Goal: Communication & Community: Answer question/provide support

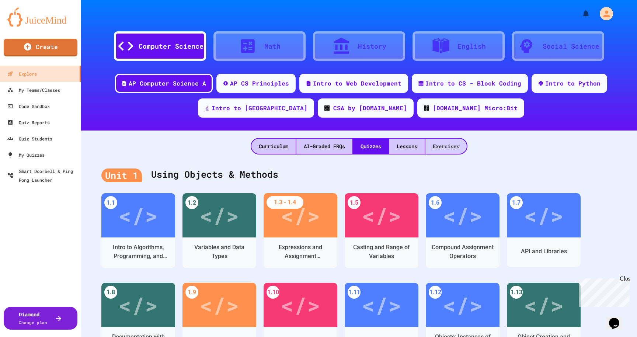
click at [445, 148] on div "Exercises" at bounding box center [446, 146] width 41 height 15
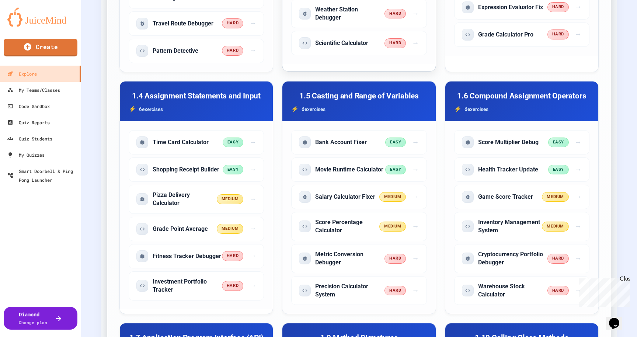
scroll to position [415, 0]
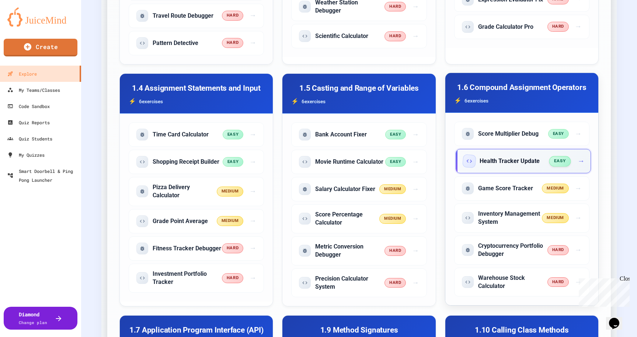
click at [563, 163] on span "easy" at bounding box center [560, 161] width 22 height 10
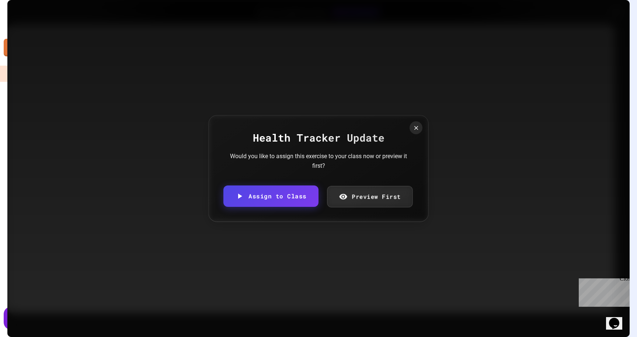
click at [358, 198] on link "Preview First" at bounding box center [370, 196] width 86 height 21
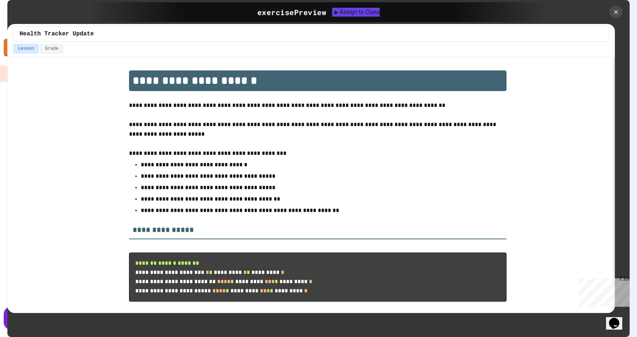
scroll to position [14, 0]
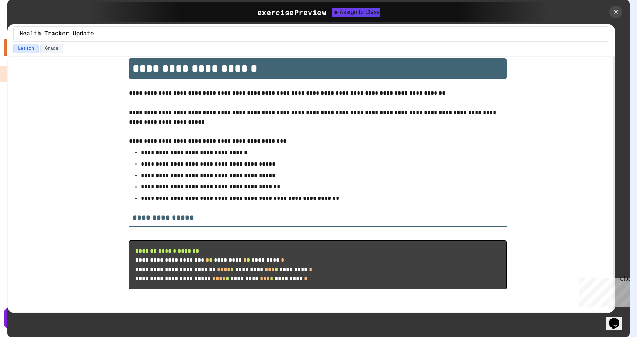
click at [22, 53] on button "Lesson" at bounding box center [25, 49] width 25 height 10
click at [279, 15] on div "exercise Preview" at bounding box center [291, 12] width 69 height 11
click at [358, 14] on div "Assign to Class" at bounding box center [356, 12] width 47 height 9
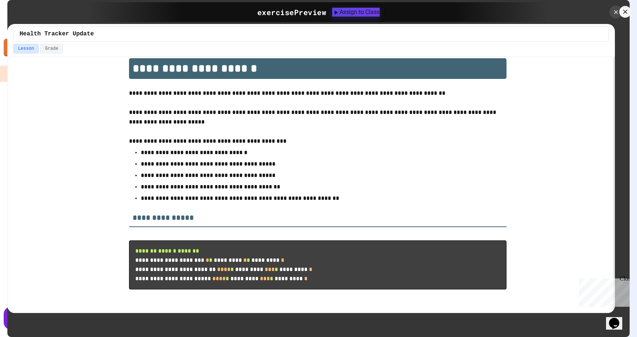
click at [297, 187] on body "We are updating our servers at 7PM EST on 3/11/2025. JuiceMind should continue …" at bounding box center [318, 168] width 637 height 337
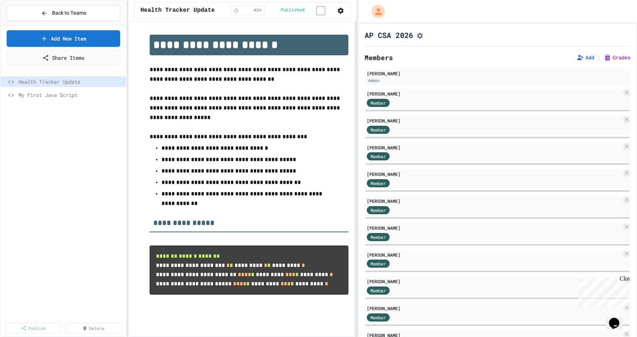
scroll to position [0, 139]
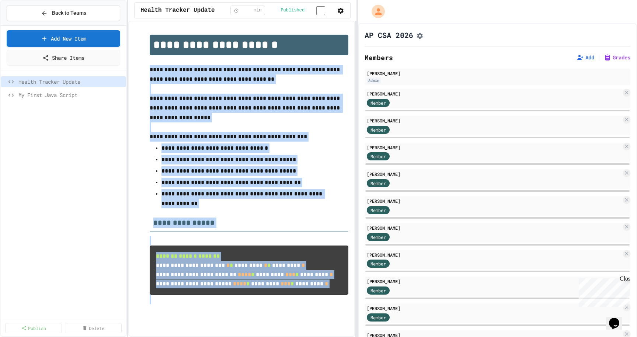
drag, startPoint x: 150, startPoint y: 75, endPoint x: 226, endPoint y: 317, distance: 253.5
type textarea "**********"
click at [226, 304] on div "**********" at bounding box center [249, 170] width 199 height 270
copy div "**********"
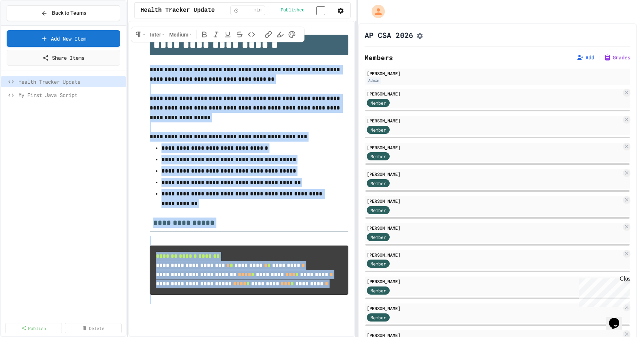
click at [254, 312] on div "**********" at bounding box center [242, 169] width 214 height 284
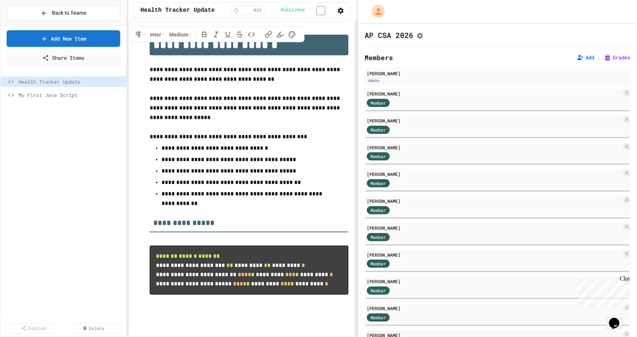
click at [165, 28] on div "**********" at bounding box center [241, 179] width 227 height 316
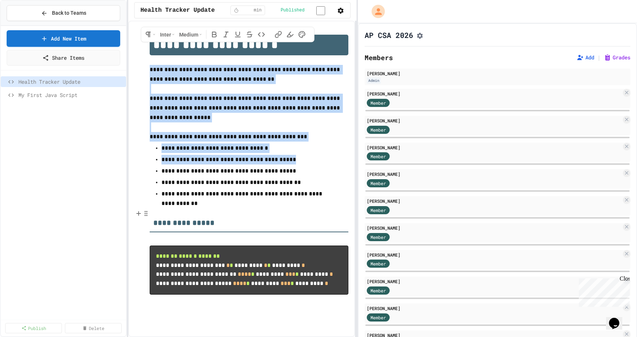
scroll to position [3, 0]
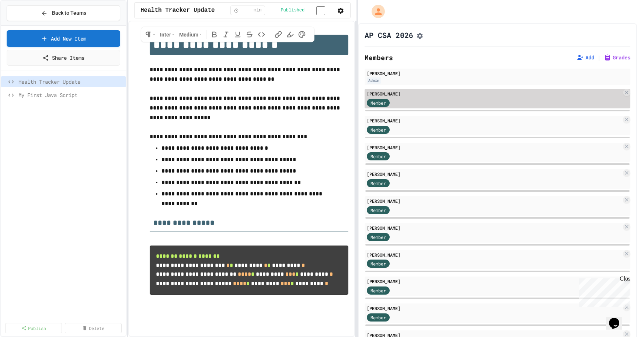
click at [420, 105] on div "Member" at bounding box center [494, 102] width 255 height 9
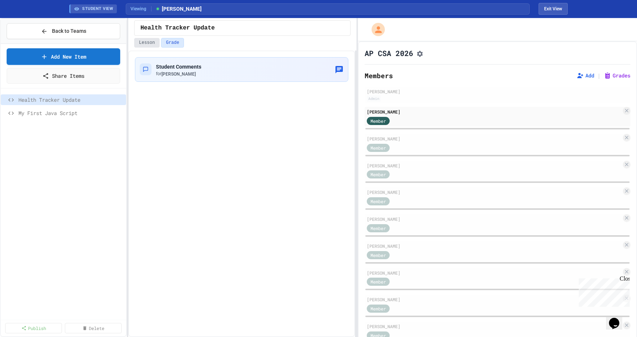
click at [149, 38] on button "Lesson" at bounding box center [146, 43] width 25 height 10
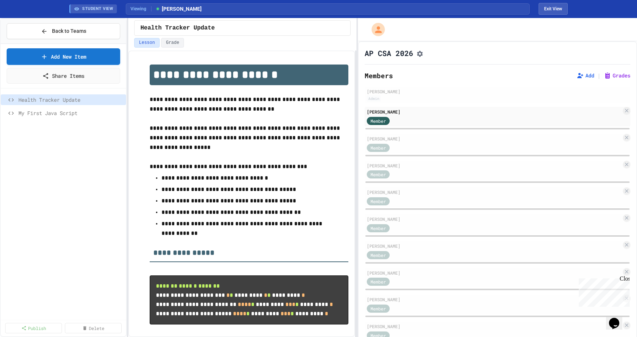
scroll to position [31, 0]
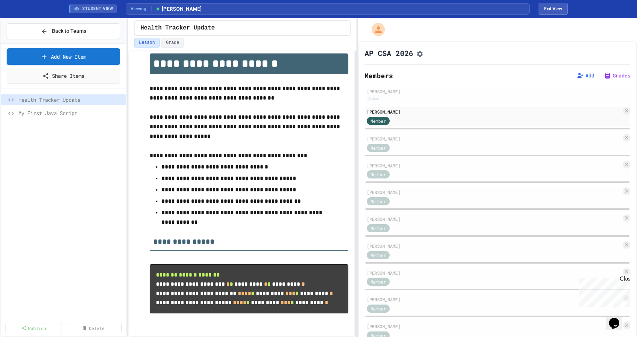
click at [235, 287] on pre "**********" at bounding box center [249, 288] width 199 height 49
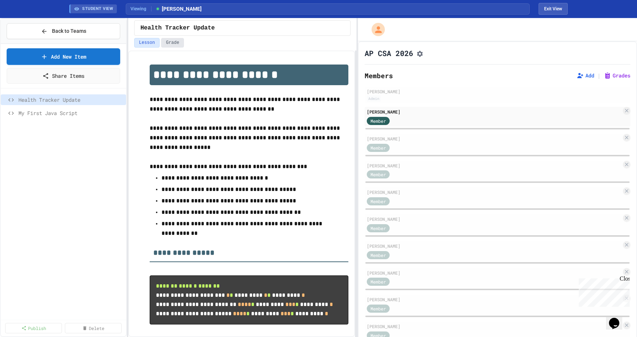
click at [176, 44] on button "Grade" at bounding box center [172, 43] width 23 height 10
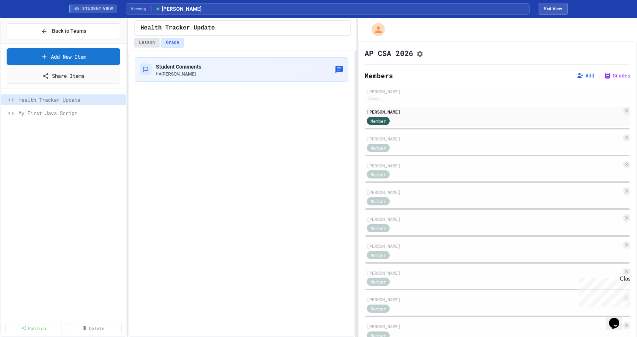
click at [148, 42] on button "Lesson" at bounding box center [146, 43] width 25 height 10
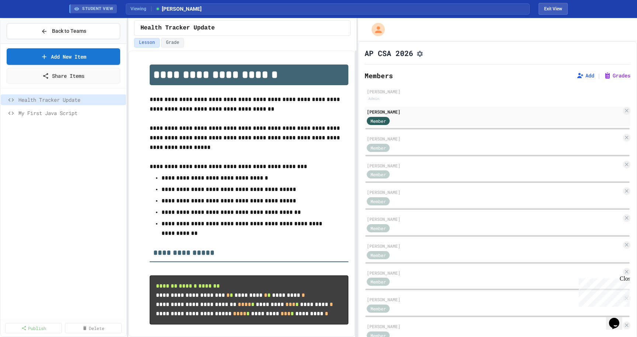
click at [96, 6] on span "STUDENT VIEW" at bounding box center [97, 9] width 31 height 6
click at [72, 13] on div "STUDENT VIEW" at bounding box center [93, 8] width 48 height 9
click at [139, 9] on span "Viewing" at bounding box center [141, 9] width 21 height 7
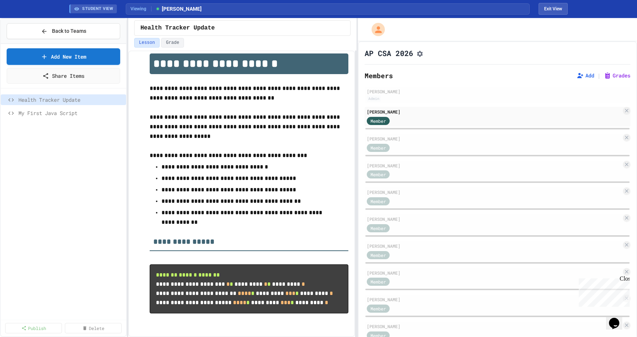
scroll to position [31, 0]
click at [231, 280] on pre "**********" at bounding box center [249, 288] width 199 height 49
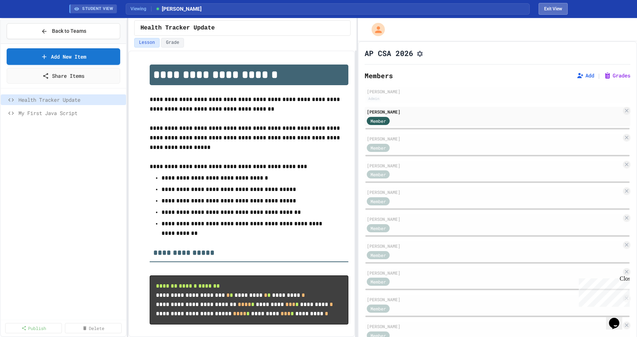
click at [555, 11] on button "Exit View" at bounding box center [553, 9] width 29 height 12
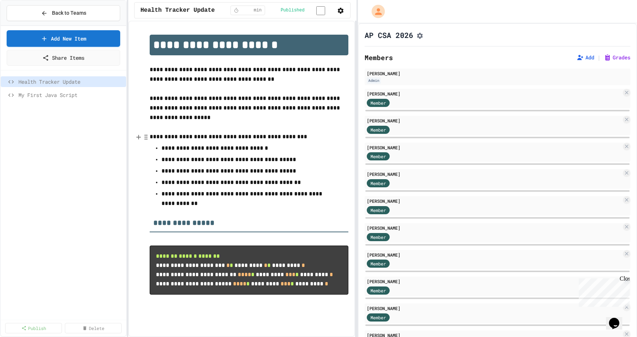
scroll to position [0, 139]
click at [121, 81] on icon at bounding box center [119, 82] width 4 height 4
click at [104, 111] on button "Unpublish" at bounding box center [99, 108] width 46 height 13
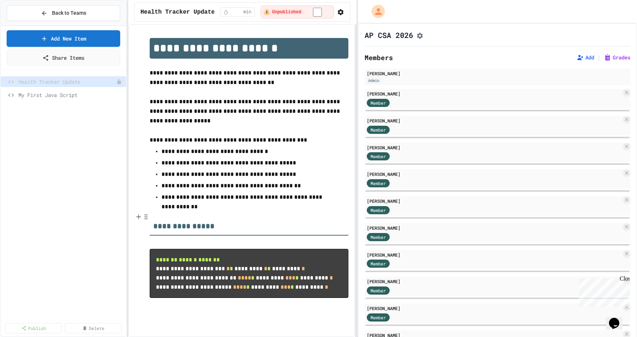
scroll to position [0, 0]
click at [243, 13] on input "**" at bounding box center [237, 12] width 12 height 6
click at [243, 9] on input "**" at bounding box center [237, 12] width 12 height 6
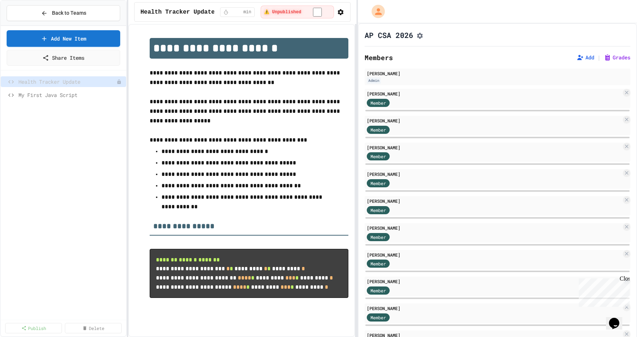
click at [243, 9] on input "**" at bounding box center [237, 12] width 12 height 6
type input "*"
click at [243, 9] on input "*" at bounding box center [237, 12] width 12 height 6
click at [339, 11] on icon "button" at bounding box center [340, 11] width 7 height 7
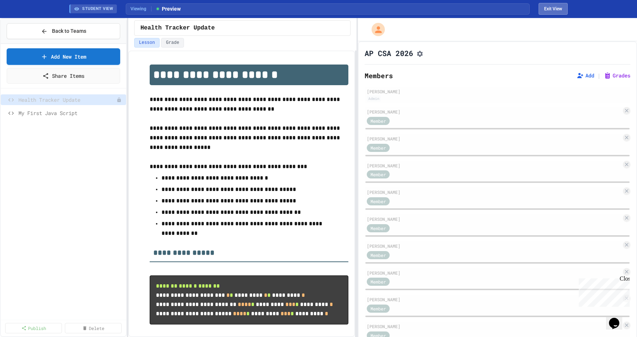
click at [552, 8] on button "Exit View" at bounding box center [553, 9] width 29 height 12
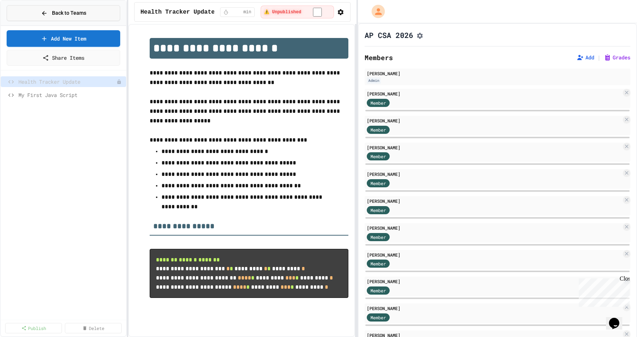
click at [32, 15] on button "Back to Teams" at bounding box center [64, 13] width 114 height 16
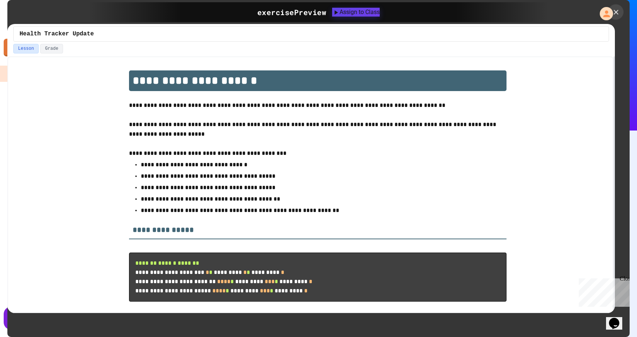
click at [615, 10] on icon at bounding box center [616, 12] width 8 height 8
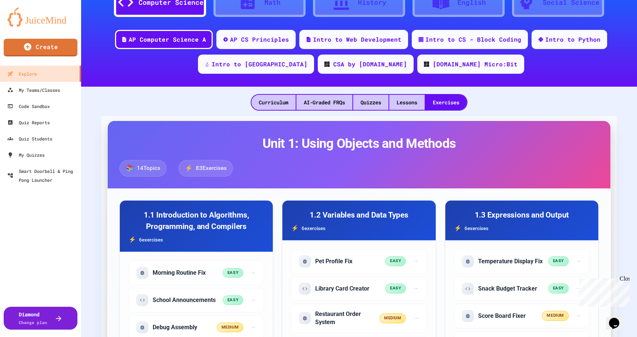
scroll to position [40, 0]
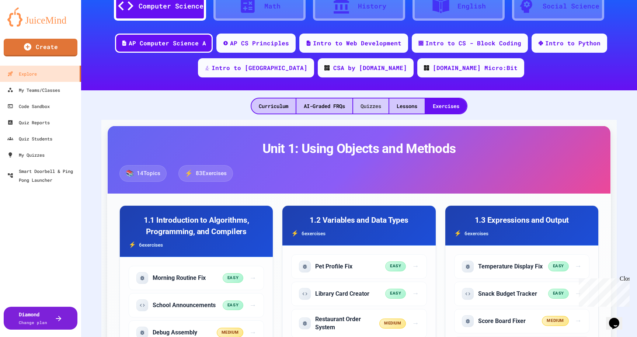
click at [366, 108] on div "Quizzes" at bounding box center [370, 105] width 35 height 15
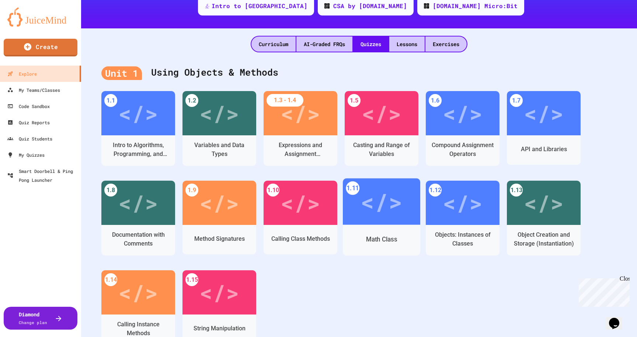
scroll to position [104, 0]
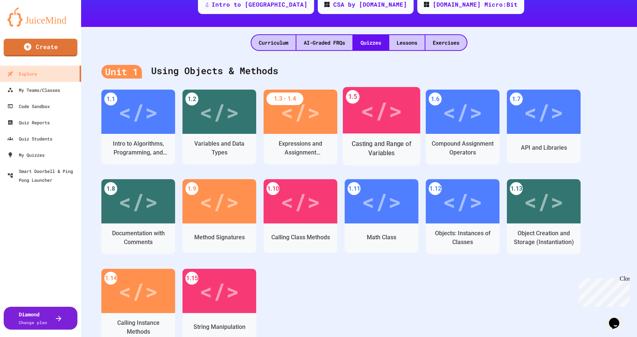
click at [390, 151] on div "Casting and Range of Variables" at bounding box center [382, 148] width 66 height 18
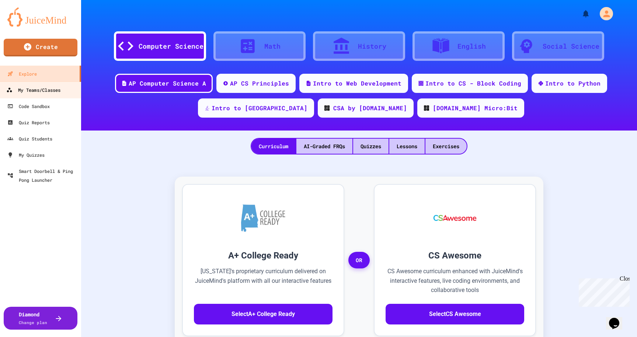
click at [47, 87] on div "My Teams/Classes" at bounding box center [33, 90] width 54 height 9
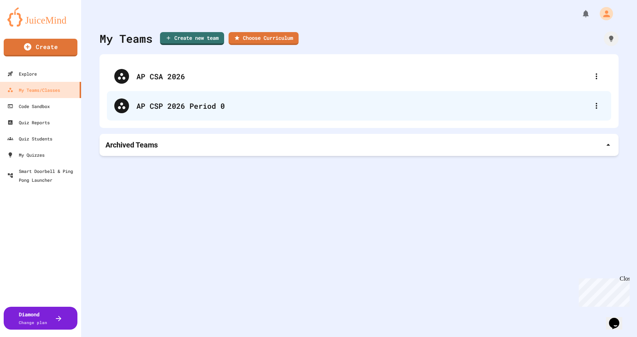
click at [144, 110] on div "AP CSP 2026 Period 0" at bounding box center [362, 105] width 453 height 11
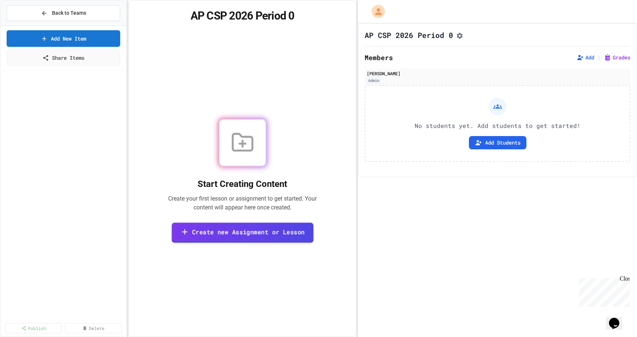
click at [200, 235] on link "Create new Assignment or Lesson" at bounding box center [243, 233] width 142 height 20
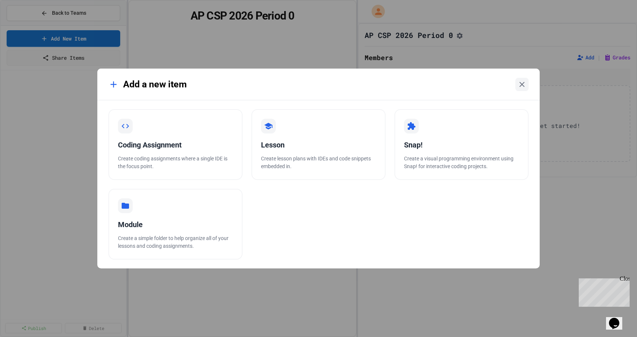
click at [605, 316] on div "Chat with us now!" at bounding box center [603, 319] width 48 height 7
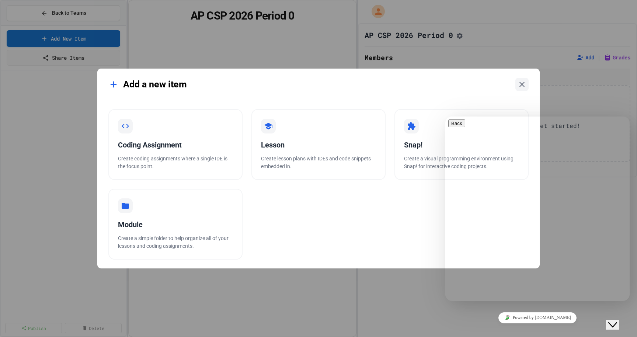
click at [457, 127] on button "Back" at bounding box center [457, 124] width 17 height 8
click at [570, 85] on div "Add a new item Coding Assignment Create coding assignments where a single IDE i…" at bounding box center [318, 168] width 637 height 337
click at [617, 321] on icon "Close Chat This icon closes the chat window." at bounding box center [613, 325] width 9 height 9
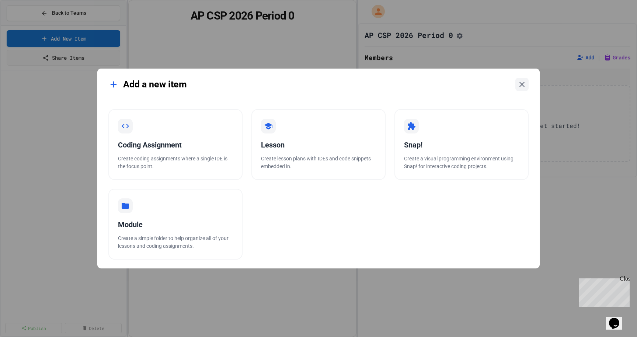
click at [20, 16] on div "Add a new item Coding Assignment Create coding assignments where a single IDE i…" at bounding box center [318, 168] width 637 height 337
click at [25, 9] on div "Add a new item Coding Assignment Create coding assignments where a single IDE i…" at bounding box center [318, 168] width 637 height 337
click at [45, 9] on div "Add a new item Coding Assignment Create coding assignments where a single IDE i…" at bounding box center [318, 168] width 637 height 337
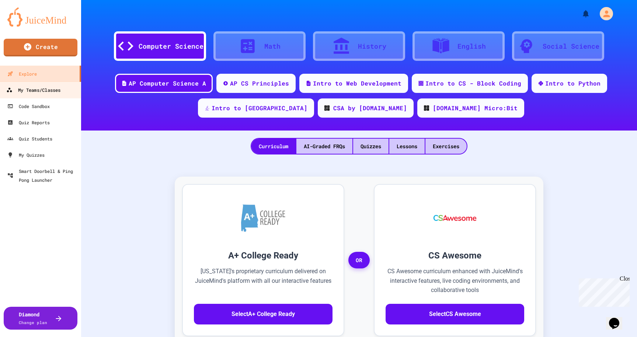
click at [47, 93] on div "My Teams/Classes" at bounding box center [33, 90] width 54 height 9
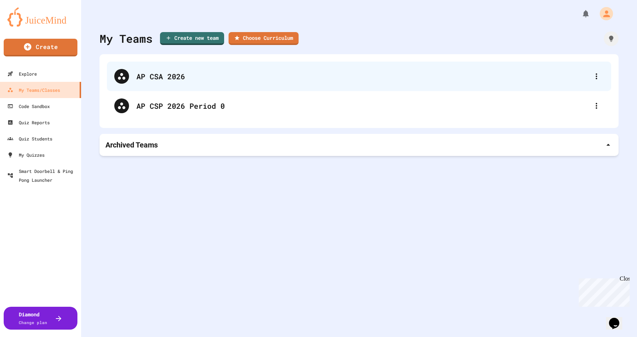
click at [156, 69] on div "AP CSA 2026" at bounding box center [359, 77] width 505 height 30
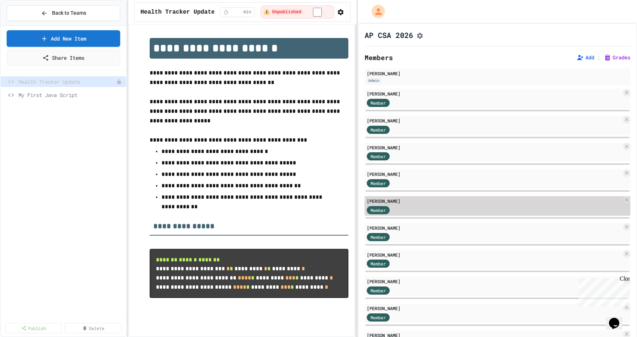
scroll to position [0, 139]
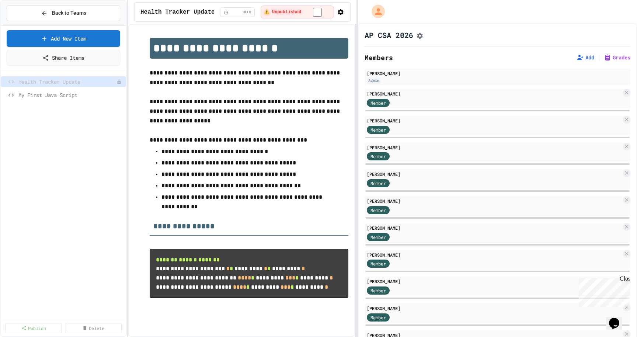
click at [619, 319] on icon "Chat widget" at bounding box center [614, 323] width 10 height 11
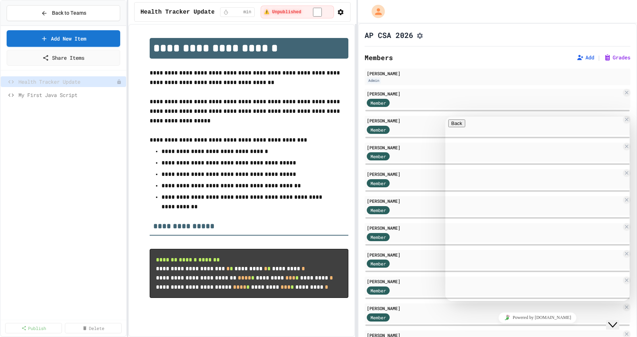
click at [470, 327] on div "Rate this chat Upload File Insert emoji" at bounding box center [538, 338] width 179 height 23
click at [464, 327] on textarea at bounding box center [477, 330] width 57 height 6
type textarea "**********"
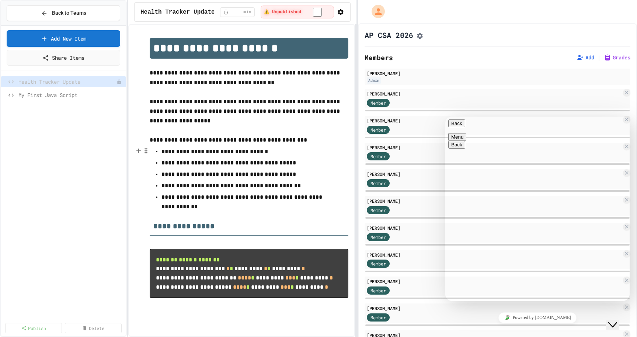
scroll to position [4, 0]
type textarea "*********"
click at [459, 127] on button "Back" at bounding box center [457, 124] width 17 height 8
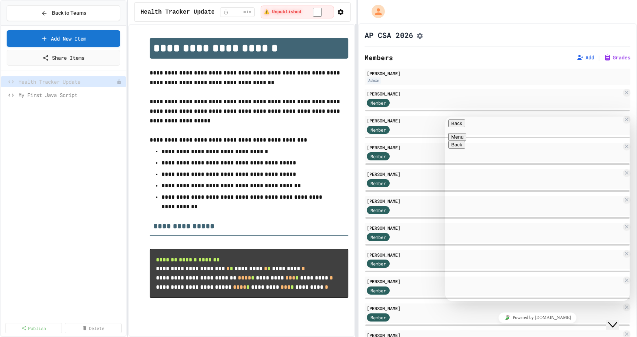
scroll to position [9, 0]
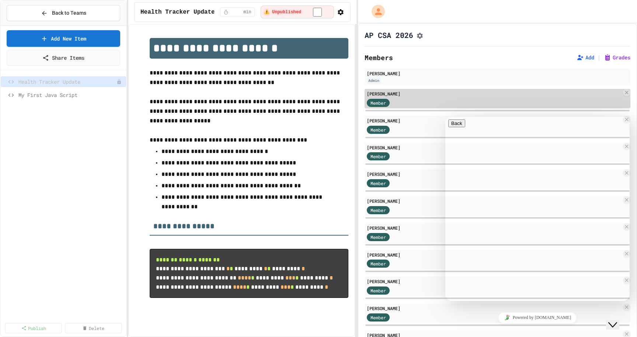
click at [570, 103] on div "Member" at bounding box center [494, 102] width 255 height 9
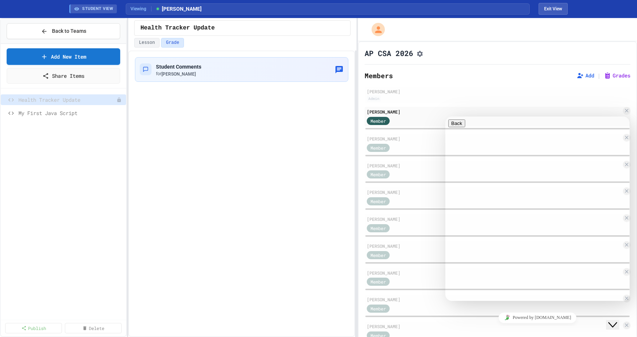
click at [626, 114] on icon at bounding box center [627, 111] width 6 height 6
click at [599, 318] on p "Hi there" at bounding box center [538, 330] width 179 height 25
click at [617, 321] on div "Close Chat This icon closes the chat window." at bounding box center [613, 325] width 9 height 9
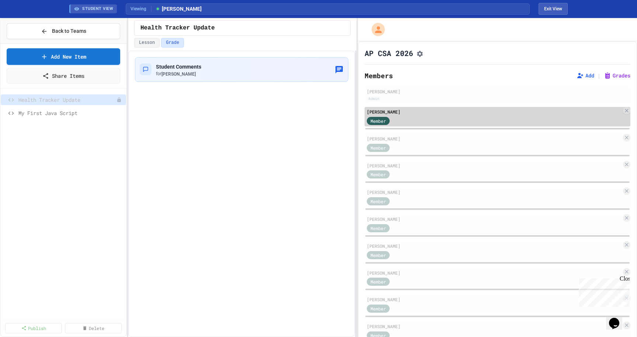
click at [382, 120] on div "Member" at bounding box center [378, 121] width 23 height 8
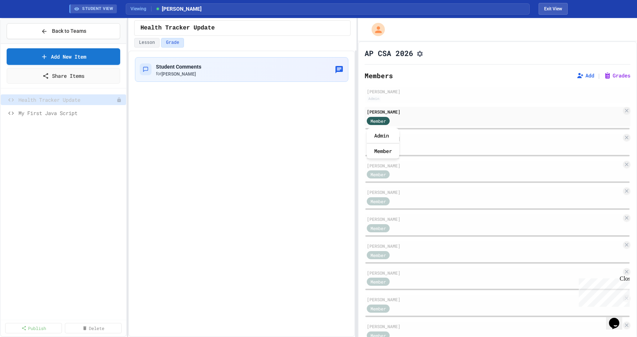
click at [432, 157] on div at bounding box center [498, 155] width 266 height 3
